Goal: Navigation & Orientation: Find specific page/section

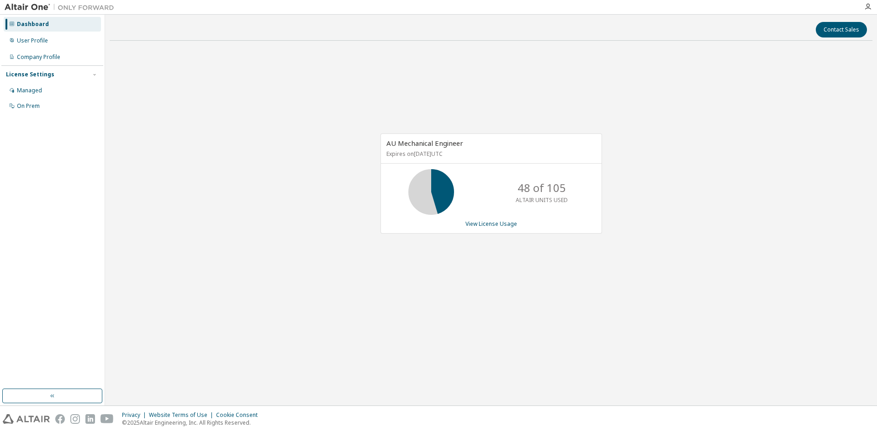
click at [248, 100] on div "AU Mechanical Engineer Expires on [DATE] UTC 48 of 105 ALTAIR UNITS USED View L…" at bounding box center [491, 188] width 763 height 280
click at [448, 283] on div "AU Mechanical Engineer Expires on June 1, 2026 UTC 48 of 105 ALTAIR UNITS USED …" at bounding box center [491, 188] width 763 height 280
click at [276, 141] on div "AU Mechanical Engineer Expires on [DATE] UTC 48 of 105 ALTAIR UNITS USED View L…" at bounding box center [491, 188] width 763 height 280
